Goal: Task Accomplishment & Management: Manage account settings

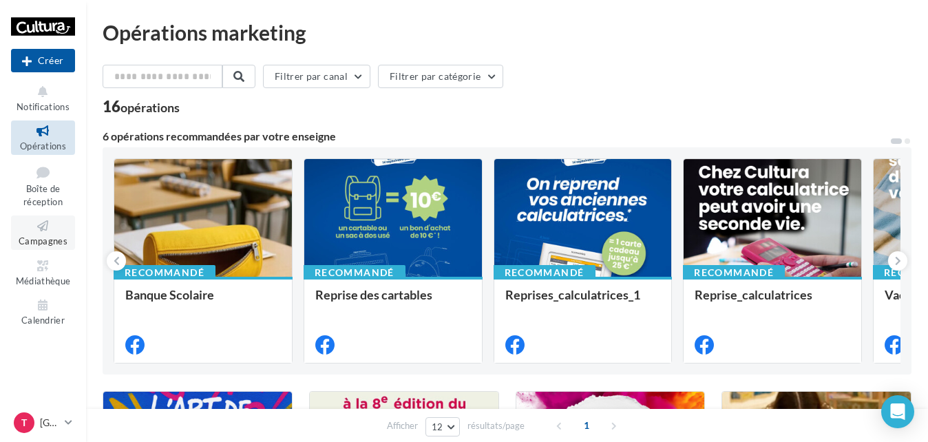
click at [32, 231] on icon at bounding box center [43, 226] width 56 height 16
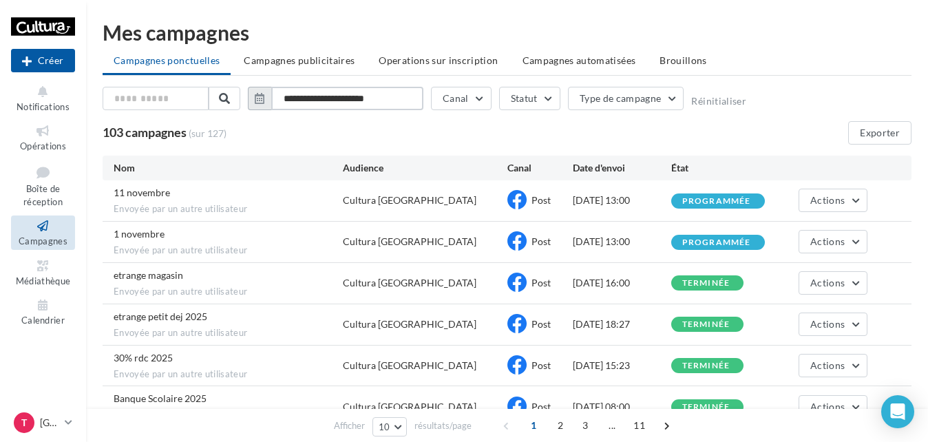
click at [305, 98] on input "**********" at bounding box center [347, 98] width 152 height 23
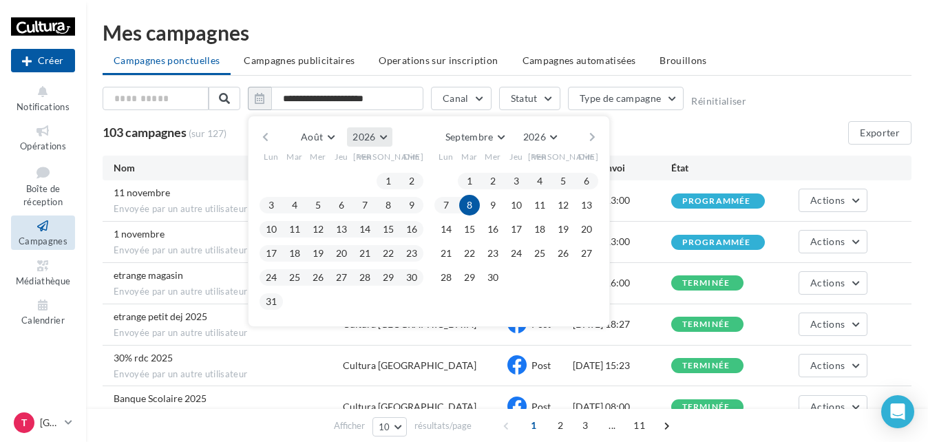
click at [383, 134] on button "2026" at bounding box center [369, 136] width 45 height 19
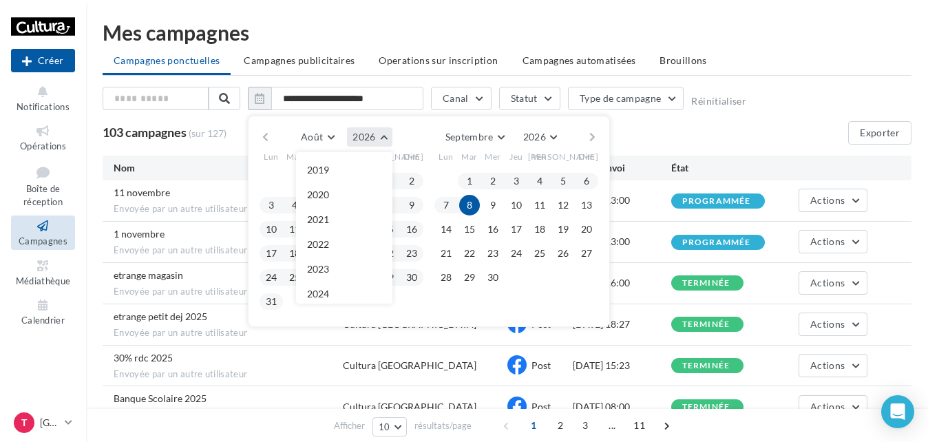
scroll to position [149, 0]
click at [349, 171] on button "2025" at bounding box center [344, 170] width 96 height 25
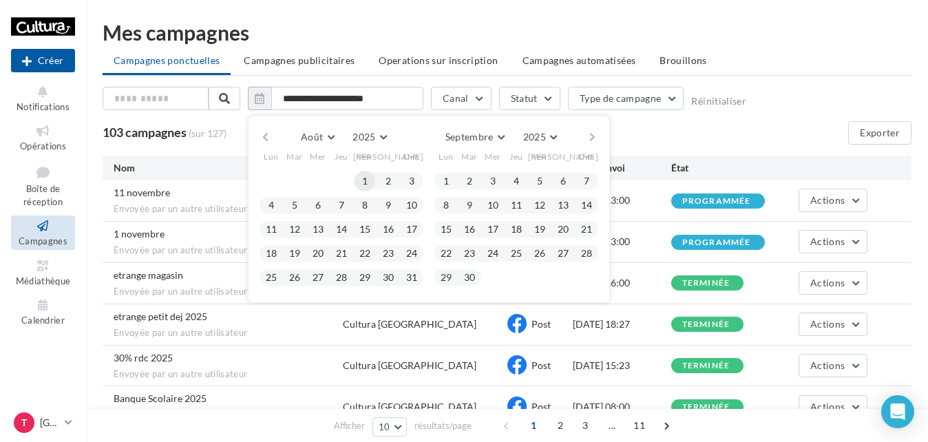
click at [370, 182] on button "1" at bounding box center [365, 181] width 21 height 21
click at [407, 277] on button "31" at bounding box center [411, 277] width 21 height 21
type input "**********"
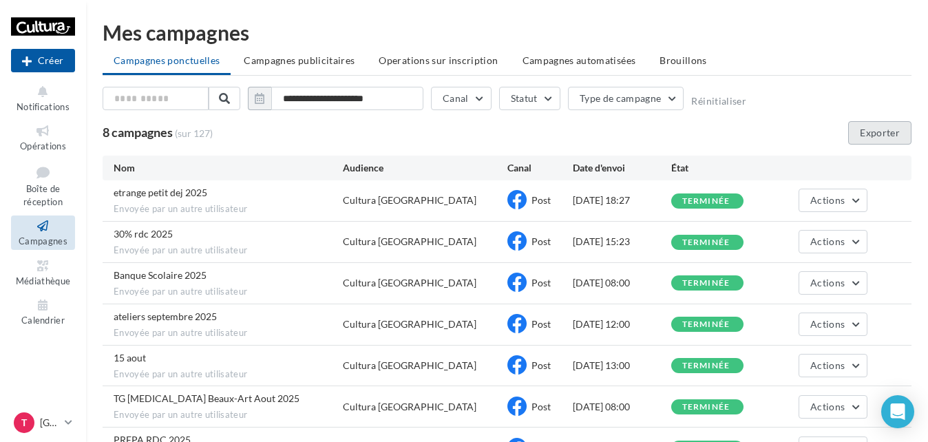
click at [901, 129] on button "Exporter" at bounding box center [879, 132] width 63 height 23
click at [33, 421] on div "T" at bounding box center [24, 422] width 21 height 21
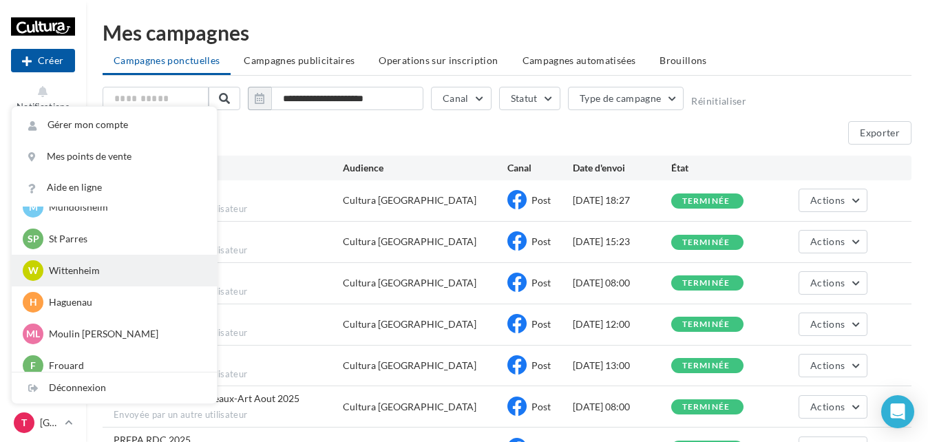
scroll to position [285, 0]
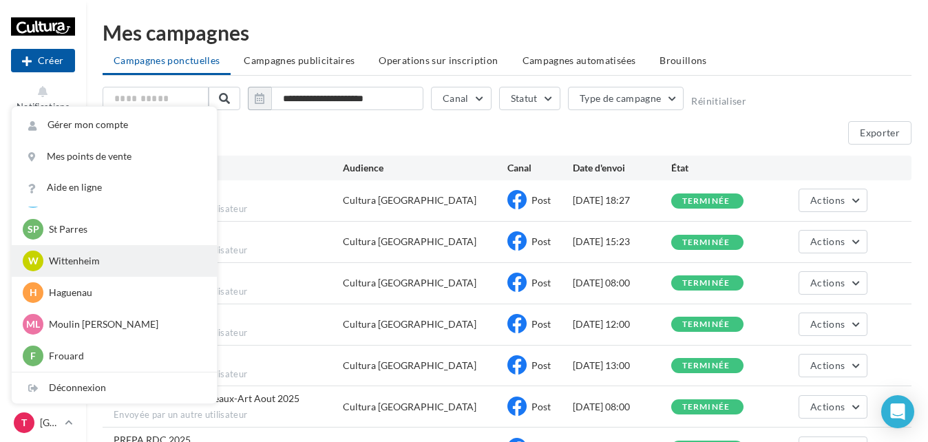
click at [83, 265] on p "Wittenheim" at bounding box center [124, 261] width 151 height 14
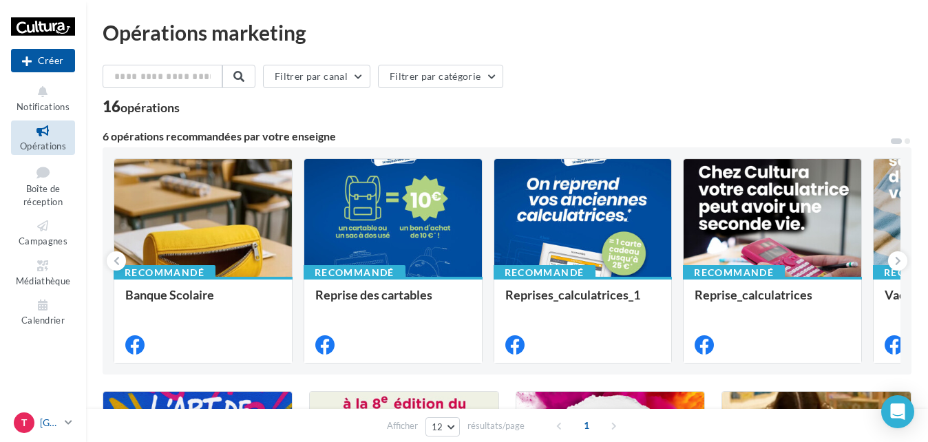
click at [64, 414] on link "T Terville [EMAIL_ADDRESS][DOMAIN_NAME]" at bounding box center [43, 423] width 64 height 26
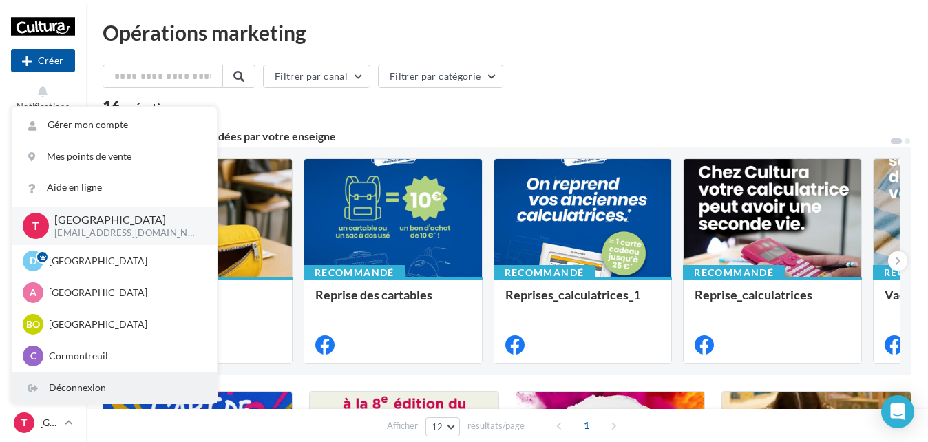
click at [72, 373] on div "Déconnexion" at bounding box center [114, 388] width 205 height 31
click at [74, 387] on div "Déconnexion" at bounding box center [114, 388] width 205 height 31
